Goal: Task Accomplishment & Management: Check status

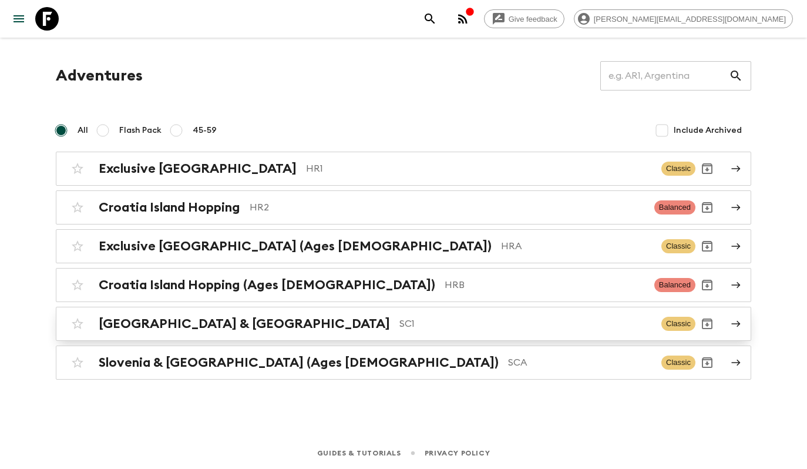
click at [216, 325] on div "[GEOGRAPHIC_DATA] & Croatia SC1" at bounding box center [375, 323] width 553 height 15
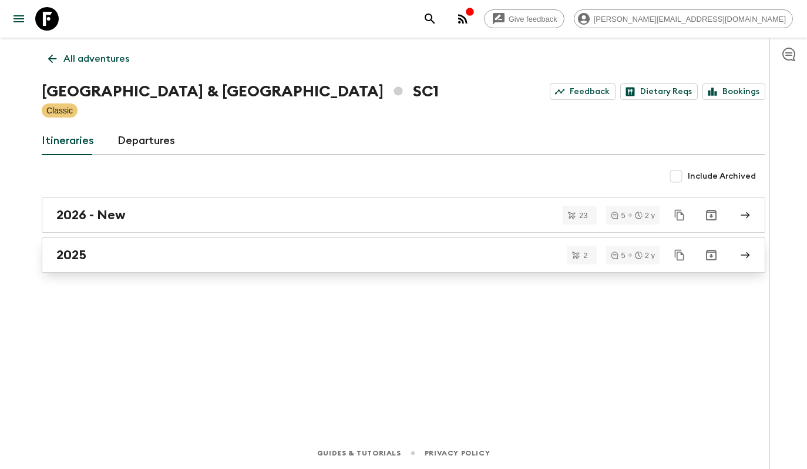
click at [189, 256] on div "2025" at bounding box center [392, 254] width 672 height 15
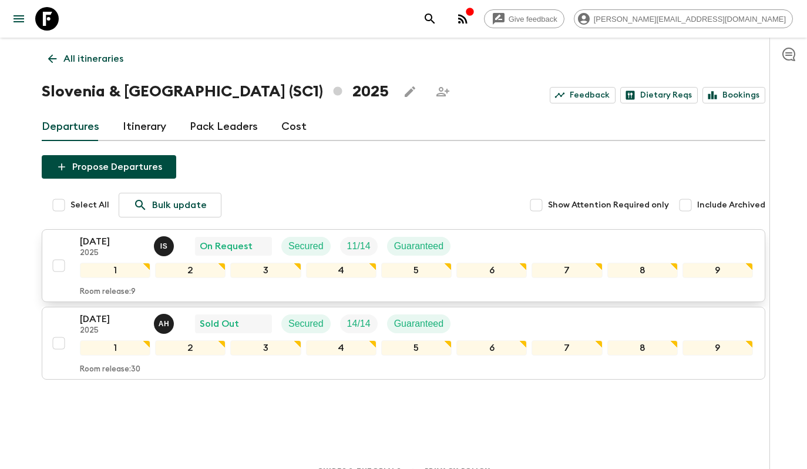
click at [467, 248] on div "[DATE] 2025 I S On Request Secured 11 / 14 Guaranteed" at bounding box center [416, 245] width 673 height 23
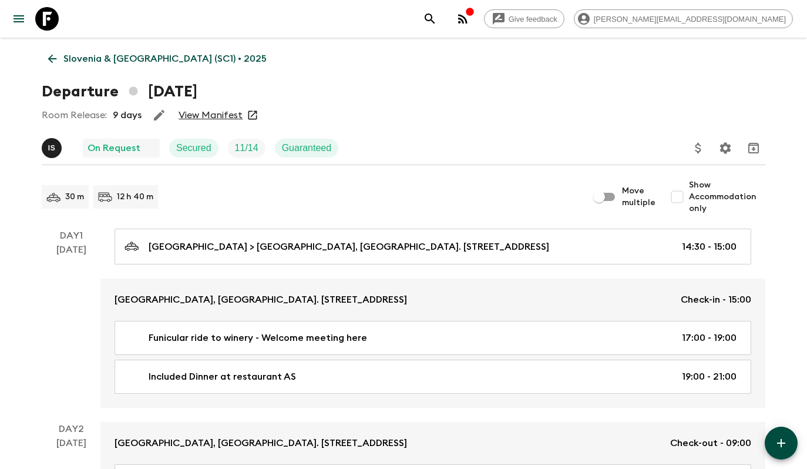
click at [193, 110] on link "View Manifest" at bounding box center [211, 115] width 64 height 12
